Goal: Check status: Check status

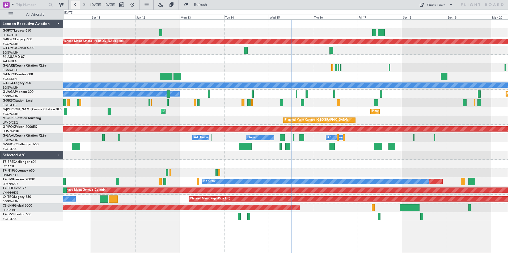
click at [74, 5] on button at bounding box center [75, 5] width 9 height 9
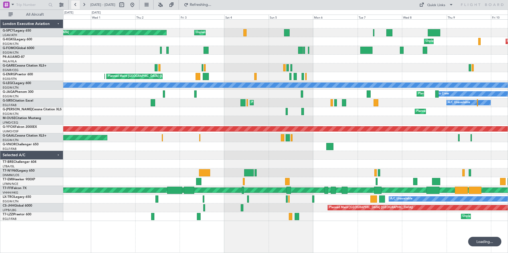
click at [74, 5] on button at bounding box center [75, 5] width 9 height 9
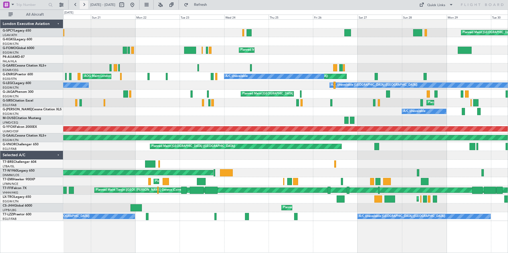
click at [84, 4] on button at bounding box center [84, 5] width 9 height 9
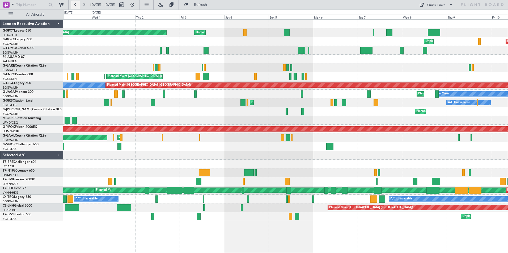
click at [74, 3] on button at bounding box center [75, 5] width 9 height 9
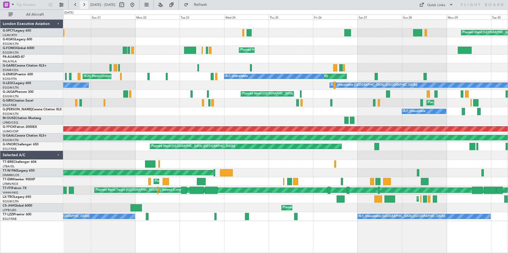
click at [85, 5] on button at bounding box center [84, 5] width 9 height 9
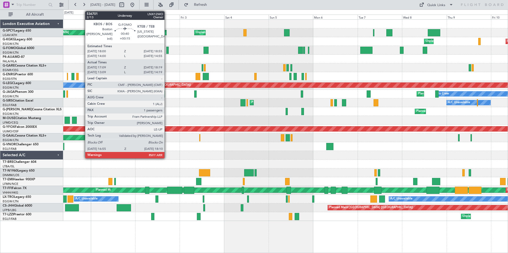
click at [167, 51] on div at bounding box center [167, 50] width 2 height 7
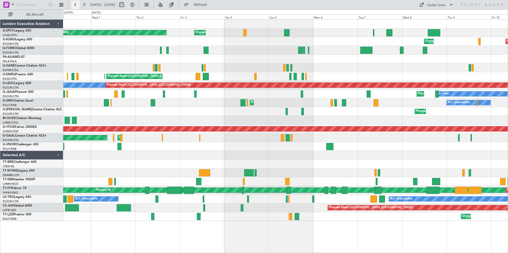
click at [75, 3] on button at bounding box center [75, 5] width 9 height 9
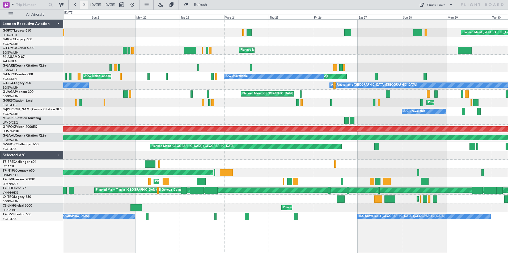
click at [83, 6] on button at bounding box center [84, 5] width 9 height 9
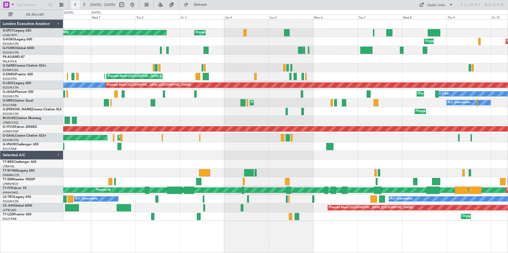
click at [75, 5] on button at bounding box center [75, 5] width 9 height 9
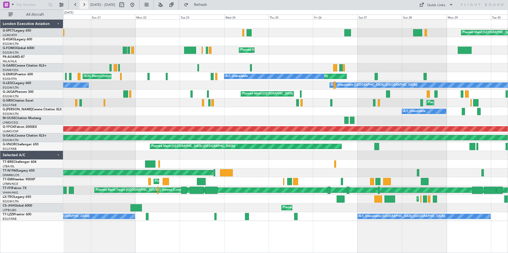
click at [82, 5] on button at bounding box center [84, 5] width 9 height 9
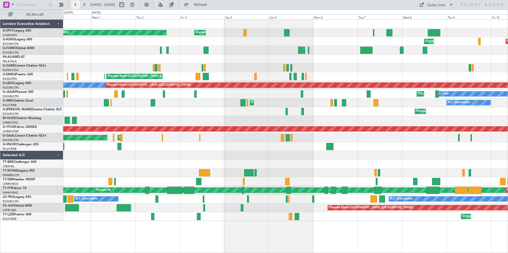
click at [75, 3] on button at bounding box center [75, 5] width 9 height 9
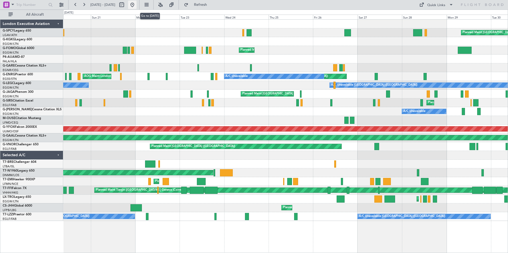
click at [137, 3] on button at bounding box center [132, 5] width 9 height 9
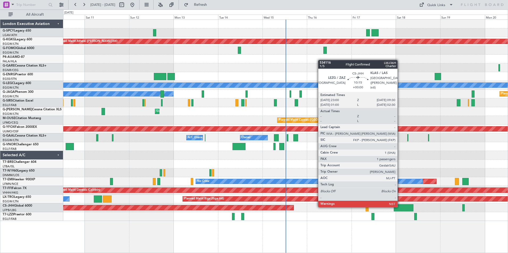
click at [400, 206] on div at bounding box center [404, 208] width 20 height 7
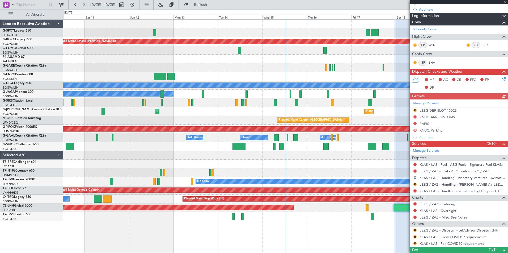
scroll to position [113, 0]
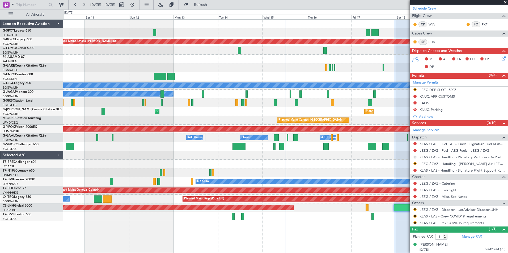
click at [506, 2] on span at bounding box center [505, 2] width 5 height 5
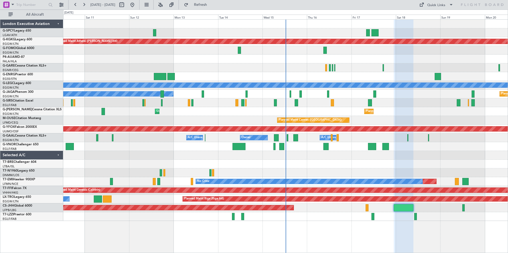
type input "0"
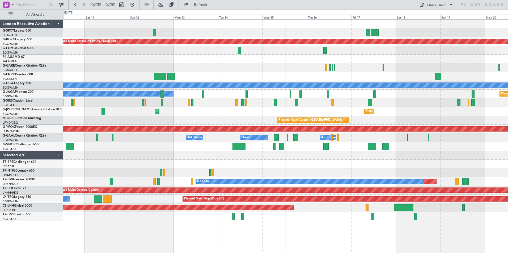
scroll to position [0, 0]
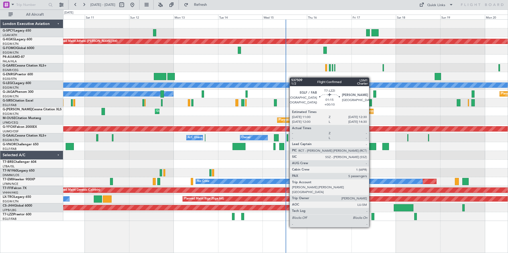
click at [371, 218] on div at bounding box center [372, 216] width 3 height 7
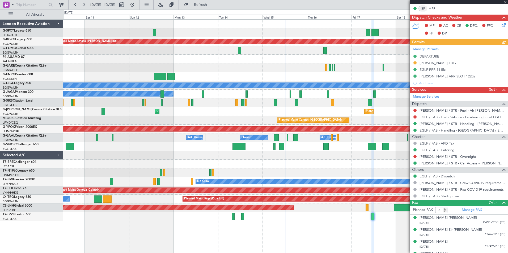
scroll to position [141, 0]
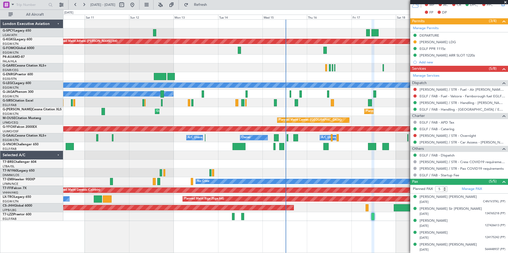
click at [506, 2] on span at bounding box center [505, 2] width 5 height 5
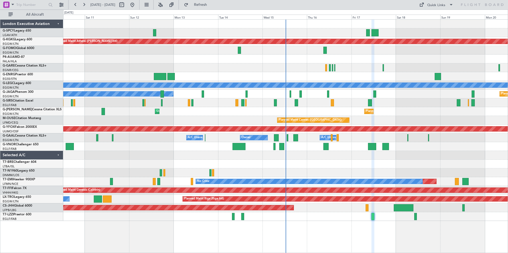
type input "0"
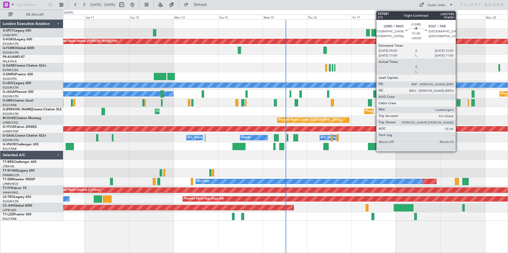
click at [458, 103] on div at bounding box center [458, 102] width 3 height 7
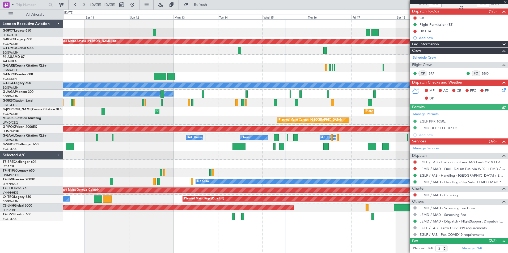
scroll to position [67, 0]
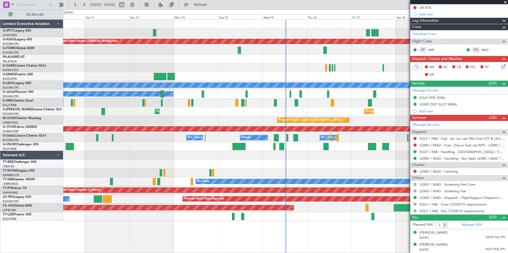
click at [505, 2] on span at bounding box center [505, 2] width 5 height 5
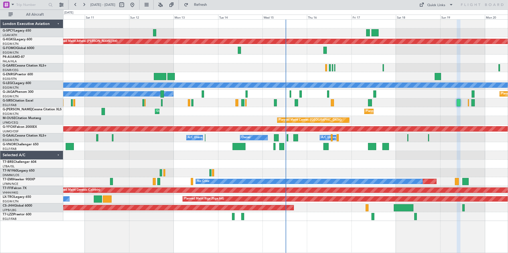
type input "0"
click at [77, 5] on button at bounding box center [75, 5] width 9 height 9
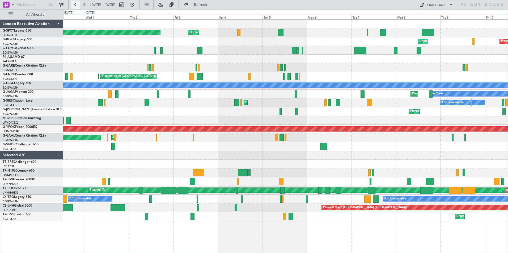
click at [74, 5] on button at bounding box center [75, 5] width 9 height 9
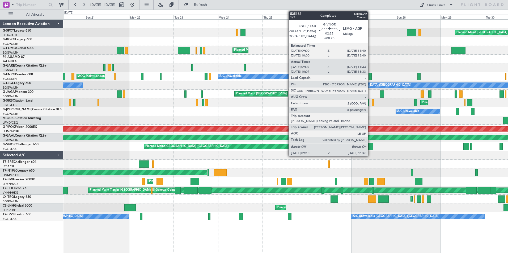
click at [370, 147] on div at bounding box center [370, 146] width 5 height 7
click at [369, 147] on div at bounding box center [370, 146] width 5 height 7
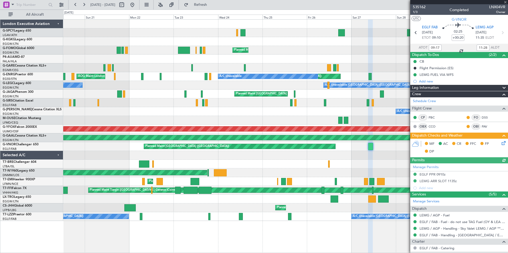
scroll to position [135, 0]
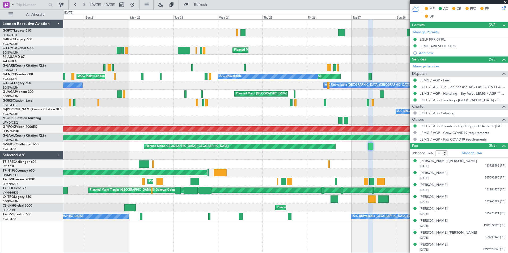
click at [505, 2] on span at bounding box center [505, 2] width 5 height 5
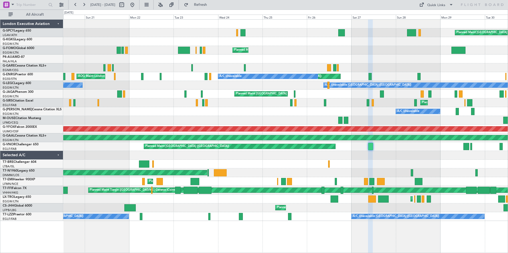
type input "0"
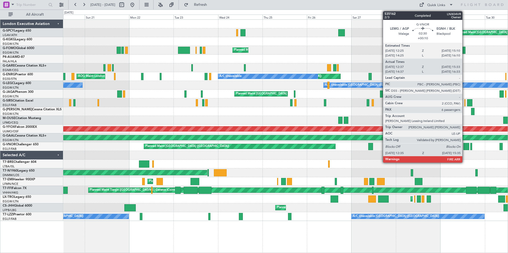
click at [464, 147] on div at bounding box center [466, 146] width 6 height 7
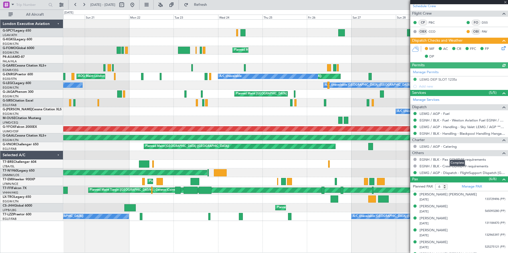
scroll to position [111, 0]
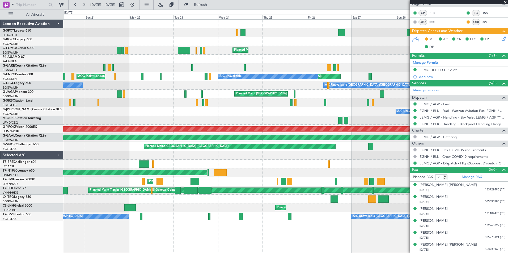
click at [506, 2] on span at bounding box center [505, 2] width 5 height 5
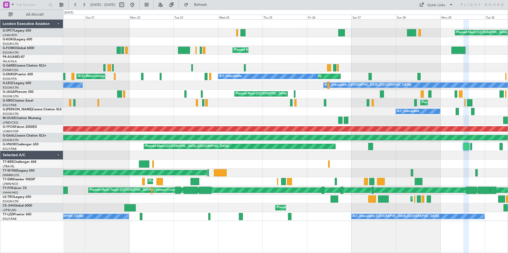
type input "0"
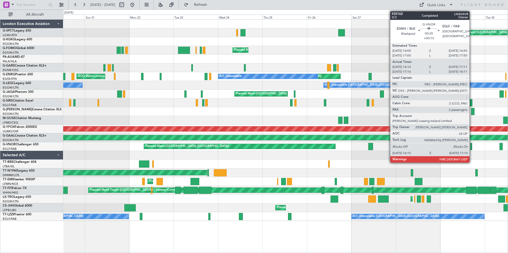
click at [472, 148] on div at bounding box center [471, 146] width 2 height 7
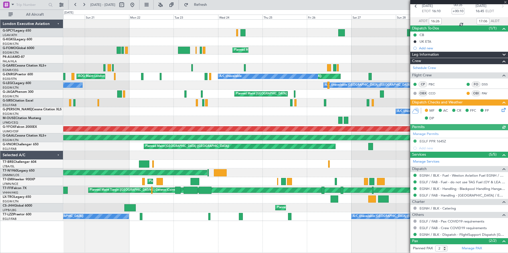
scroll to position [50, 0]
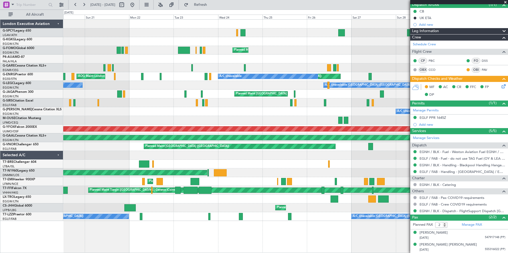
click at [507, 3] on span at bounding box center [505, 2] width 5 height 5
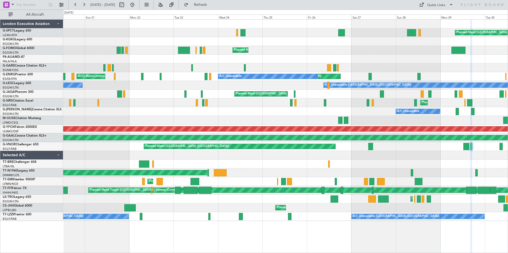
type input "0"
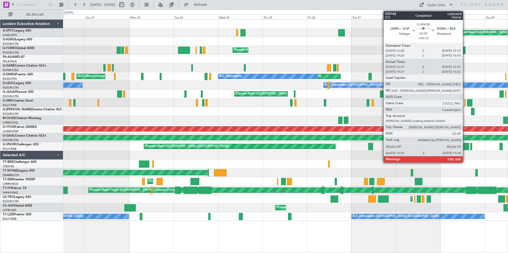
click at [465, 149] on div at bounding box center [466, 146] width 6 height 7
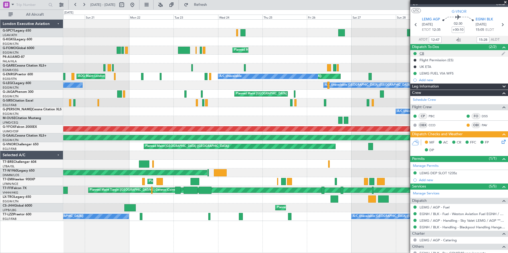
scroll to position [5, 0]
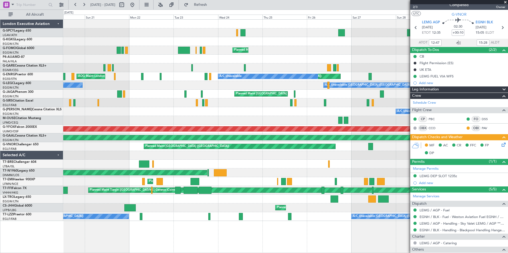
click at [506, 1] on span at bounding box center [505, 2] width 5 height 5
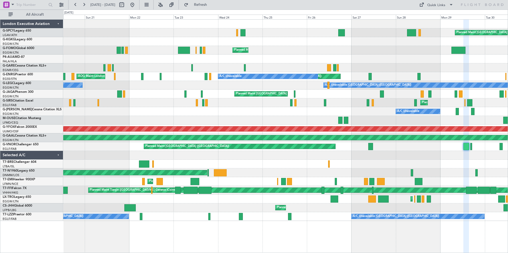
type input "0"
